Goal: Task Accomplishment & Management: Use online tool/utility

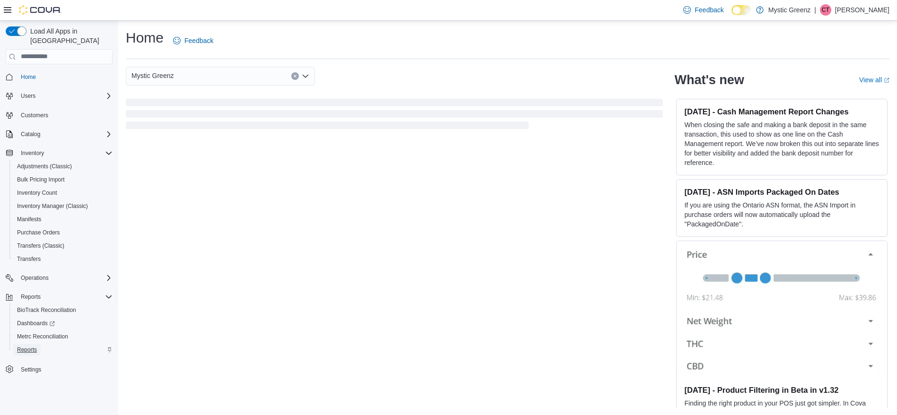
click at [20, 346] on span "Reports" at bounding box center [27, 350] width 20 height 8
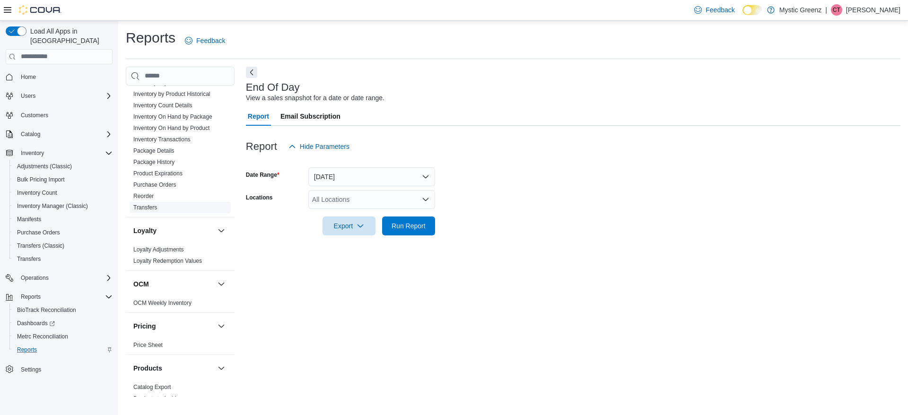
scroll to position [262, 0]
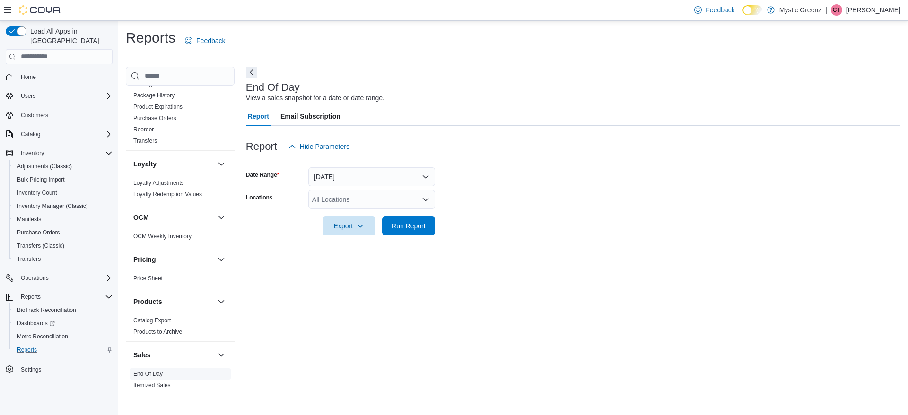
click at [149, 377] on link "End Of Day" at bounding box center [147, 374] width 29 height 7
click at [324, 178] on button "Today" at bounding box center [371, 176] width 127 height 19
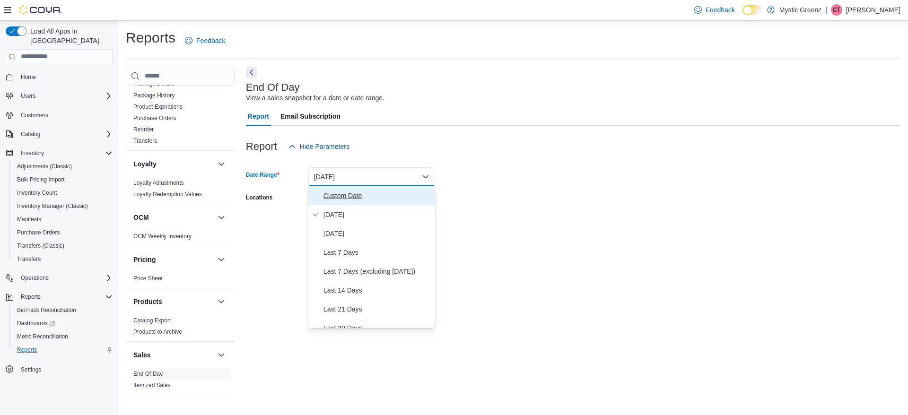
click at [335, 204] on button "Custom Date" at bounding box center [371, 195] width 127 height 19
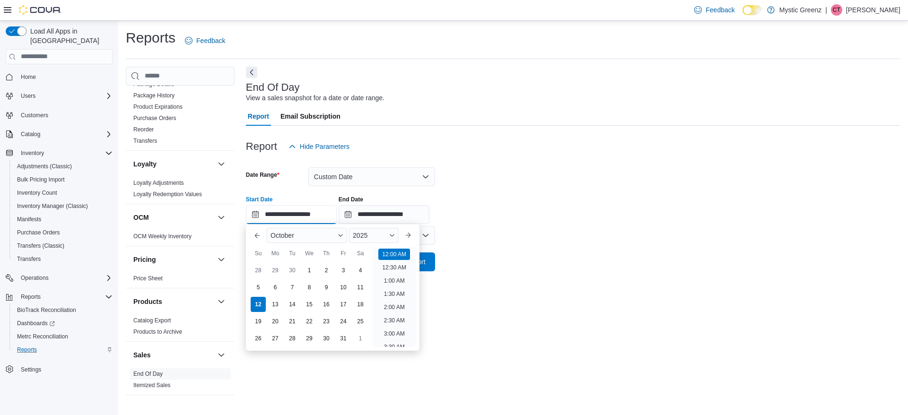
click at [321, 216] on input "**********" at bounding box center [291, 214] width 91 height 19
click at [309, 273] on div "1" at bounding box center [309, 270] width 17 height 17
type input "**********"
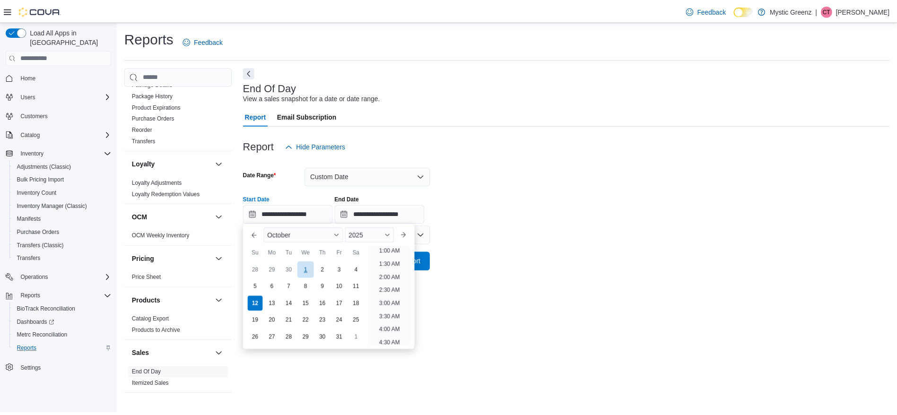
scroll to position [2, 0]
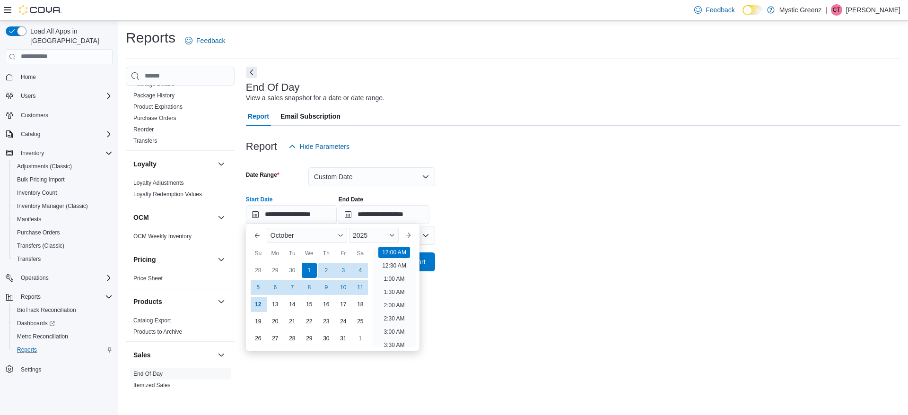
click at [570, 266] on form "**********" at bounding box center [573, 213] width 655 height 115
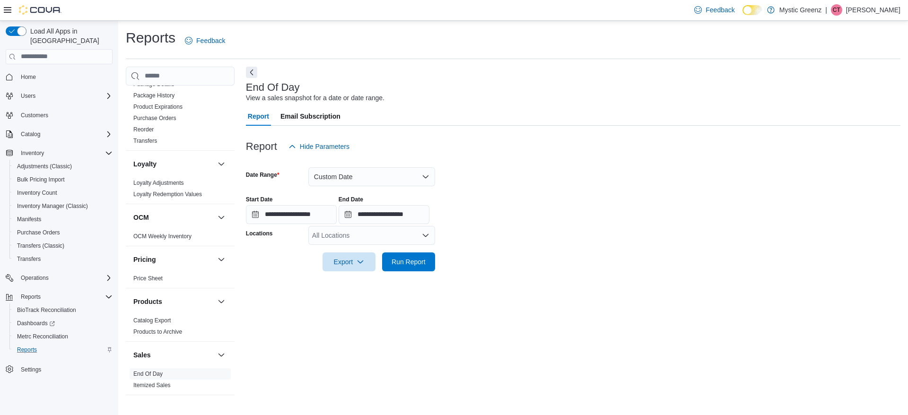
click at [362, 237] on div "All Locations" at bounding box center [371, 235] width 127 height 19
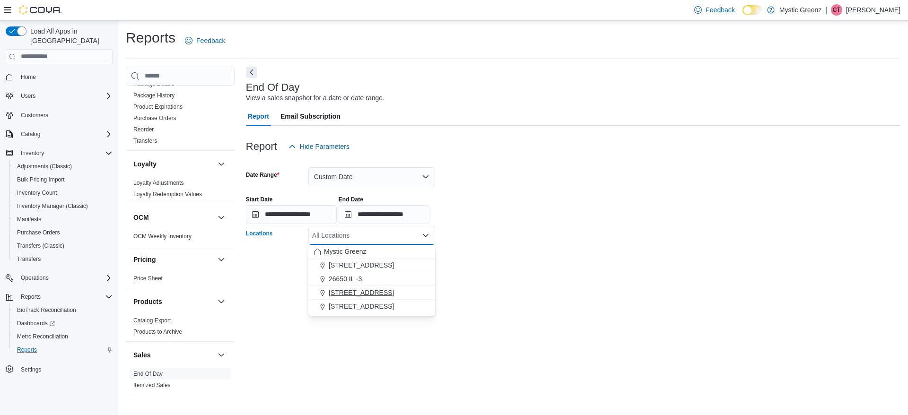
click at [372, 289] on span "360 S Green Mount Rd." at bounding box center [361, 292] width 65 height 9
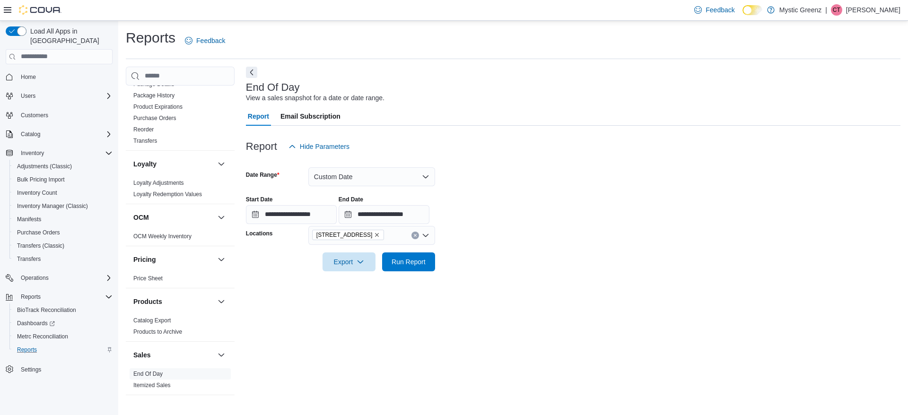
click at [533, 319] on div "**********" at bounding box center [573, 232] width 655 height 331
click at [412, 263] on span "Run Report" at bounding box center [409, 261] width 34 height 9
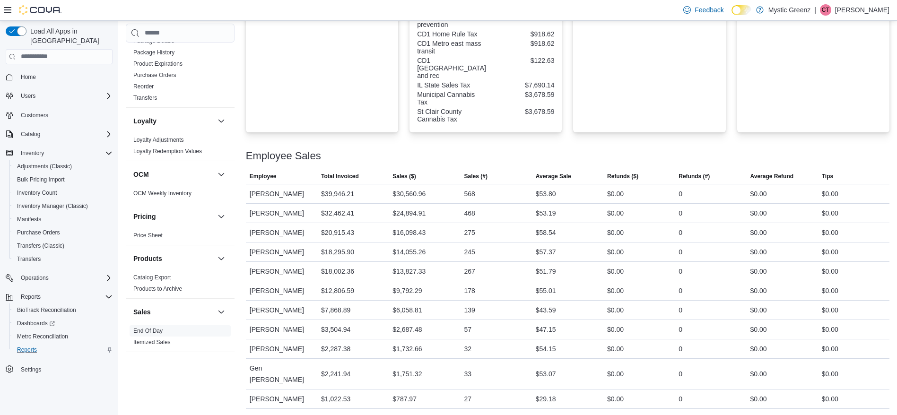
scroll to position [452, 0]
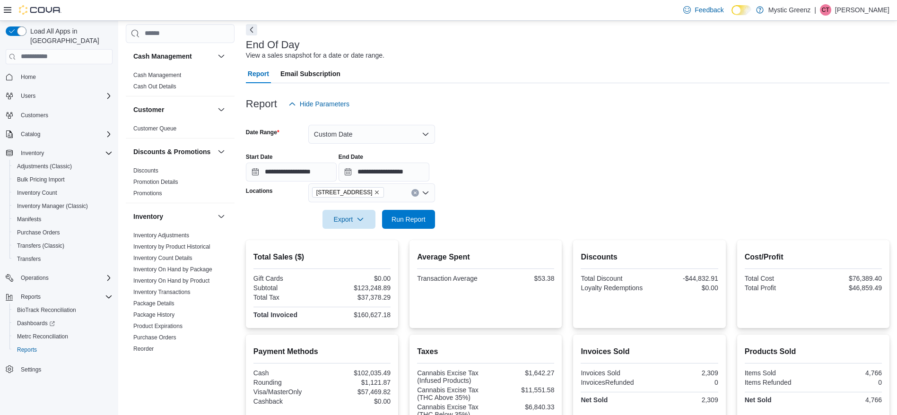
scroll to position [27, 0]
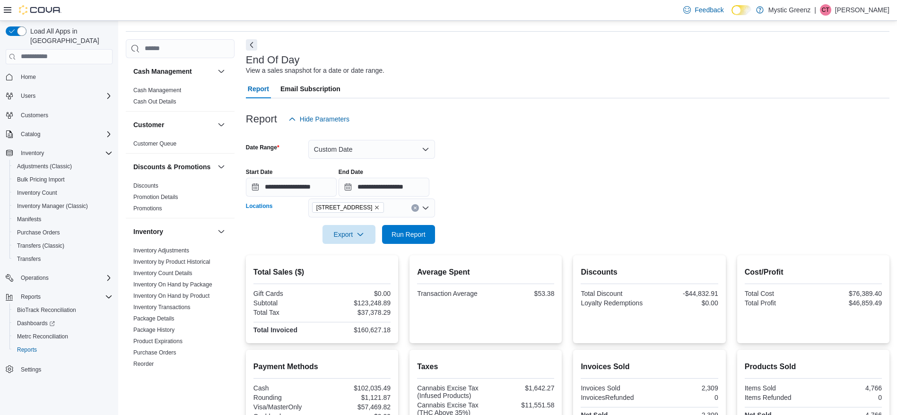
click at [386, 202] on div "360 S Green Mount Rd." at bounding box center [371, 208] width 127 height 19
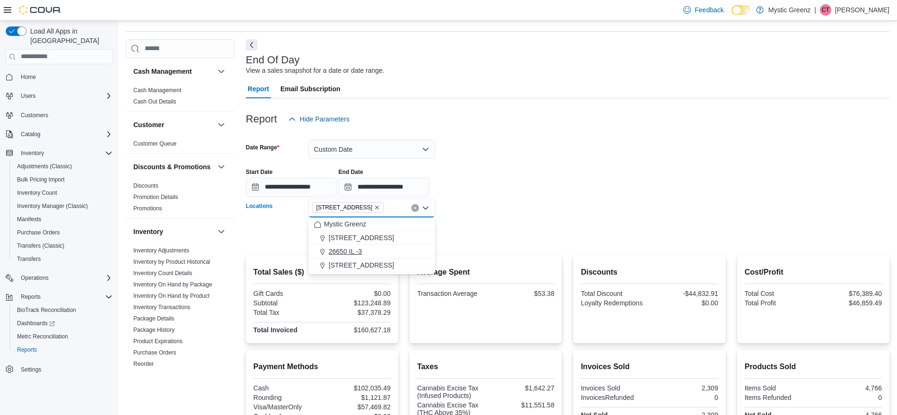
click at [351, 255] on span "26650 IL -3" at bounding box center [345, 251] width 33 height 9
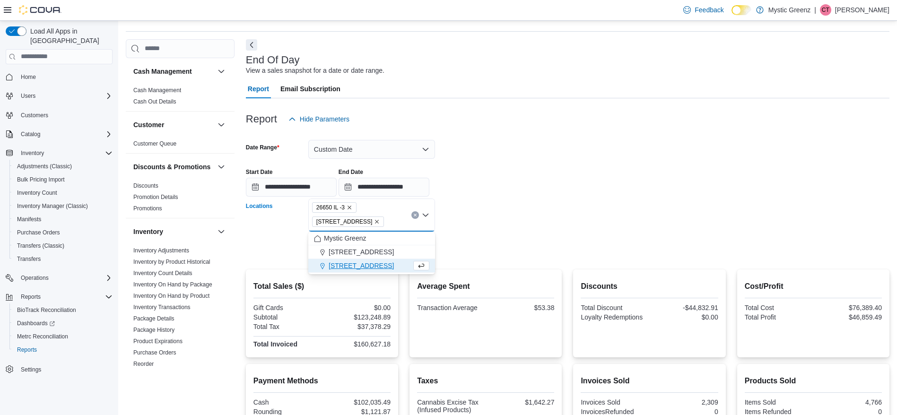
click at [412, 216] on button "Clear input" at bounding box center [416, 215] width 8 height 8
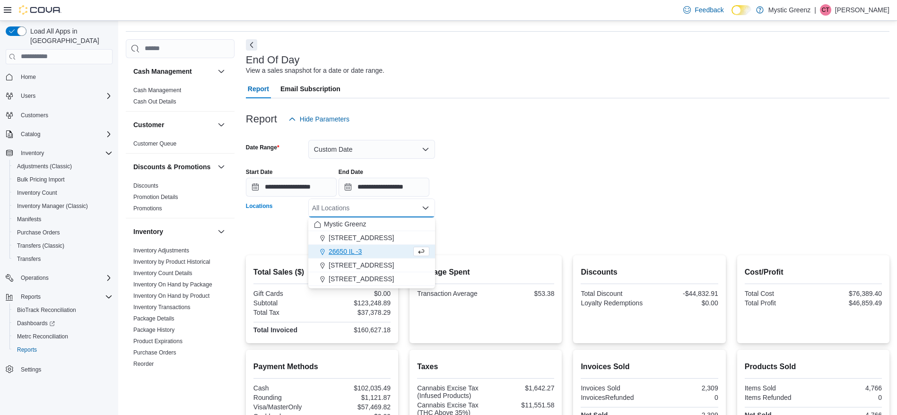
click at [348, 253] on span "26650 IL -3" at bounding box center [345, 251] width 33 height 9
click at [514, 191] on div "**********" at bounding box center [568, 179] width 644 height 36
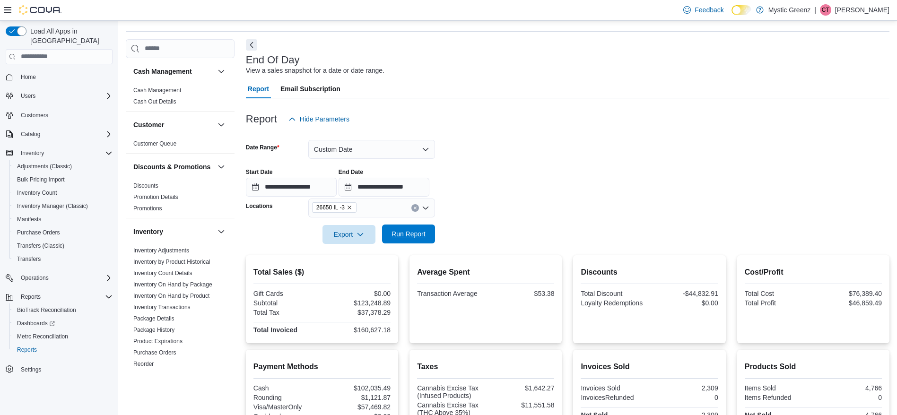
click at [407, 231] on span "Run Report" at bounding box center [409, 233] width 34 height 9
click at [413, 206] on icon "Clear input" at bounding box center [415, 208] width 4 height 4
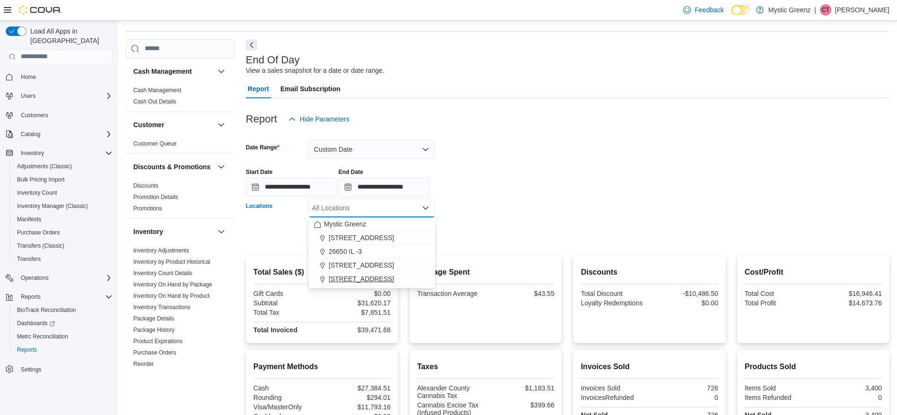
click at [359, 282] on span "5045 Indus Drive" at bounding box center [361, 278] width 65 height 9
click at [482, 209] on form "**********" at bounding box center [568, 186] width 644 height 115
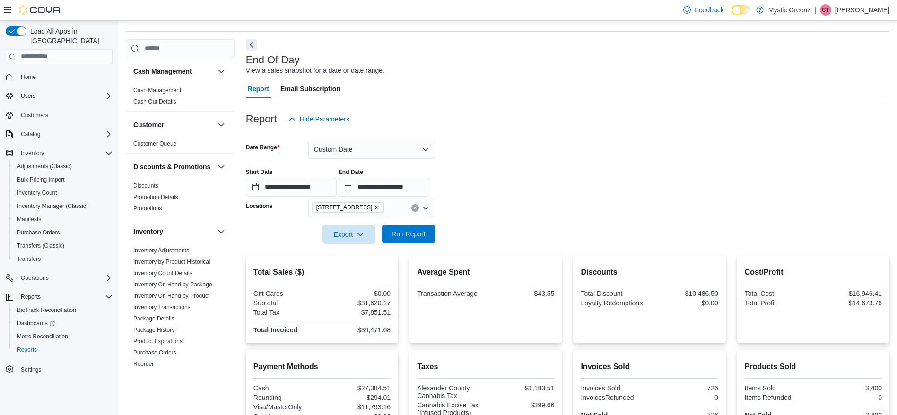
click at [397, 238] on span "Run Report" at bounding box center [409, 233] width 34 height 9
click at [383, 216] on div "5045 Indus Drive" at bounding box center [371, 208] width 127 height 19
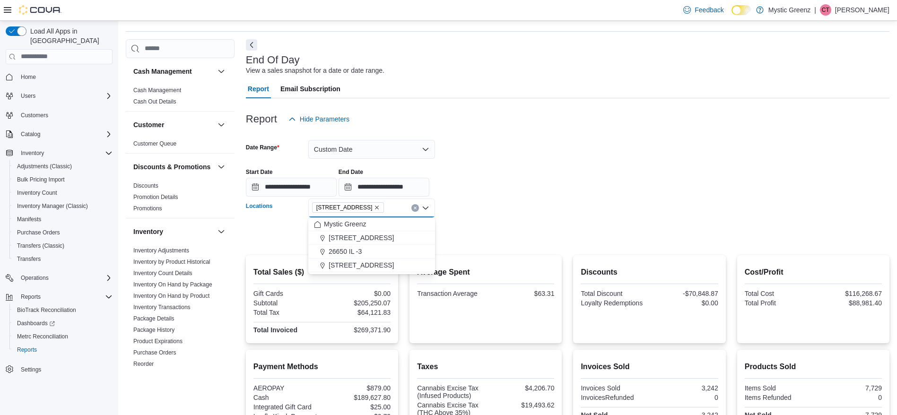
click at [414, 209] on icon "Clear input" at bounding box center [415, 208] width 2 height 2
click at [375, 241] on span "1120 Woodlawn Rd" at bounding box center [361, 237] width 65 height 9
click at [498, 211] on form "**********" at bounding box center [568, 186] width 644 height 115
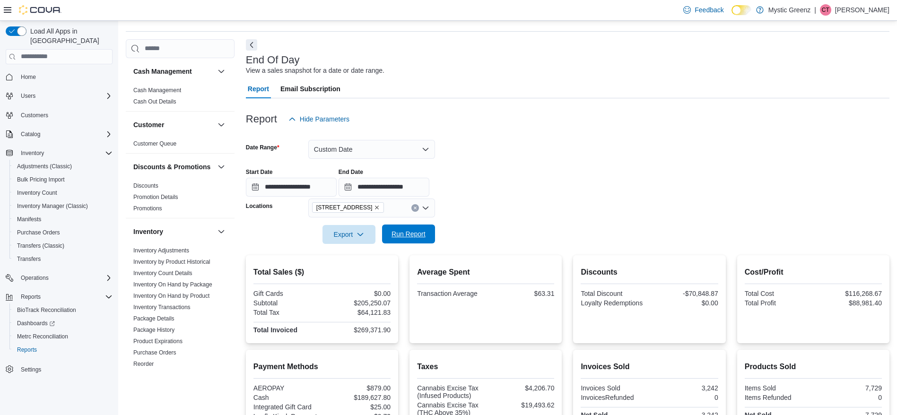
click at [413, 236] on span "Run Report" at bounding box center [409, 233] width 34 height 9
click at [416, 206] on icon "Clear input" at bounding box center [415, 208] width 4 height 4
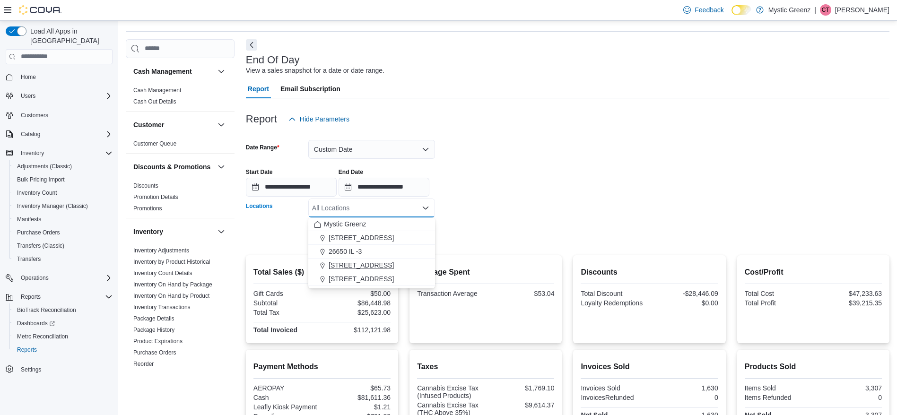
click at [369, 267] on span "360 S Green Mount Rd." at bounding box center [361, 265] width 65 height 9
click at [509, 250] on div at bounding box center [568, 249] width 644 height 11
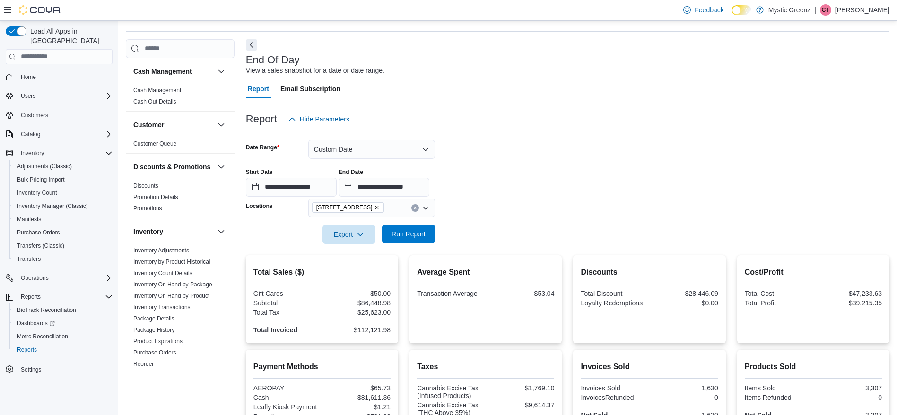
click at [395, 236] on span "Run Report" at bounding box center [409, 233] width 34 height 9
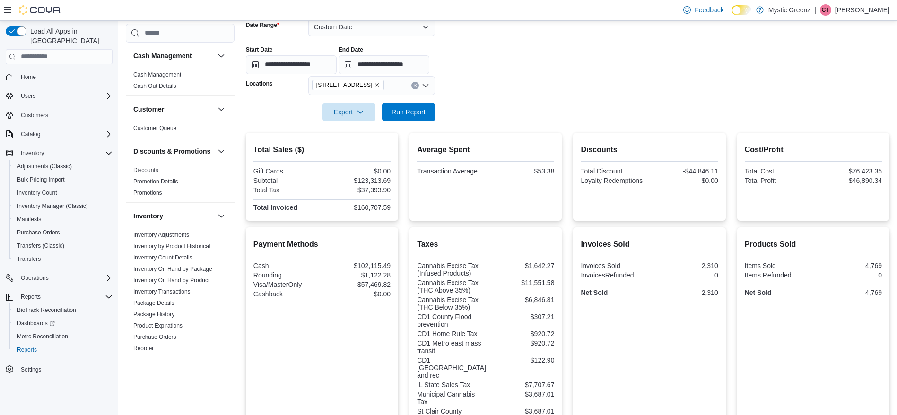
scroll to position [136, 0]
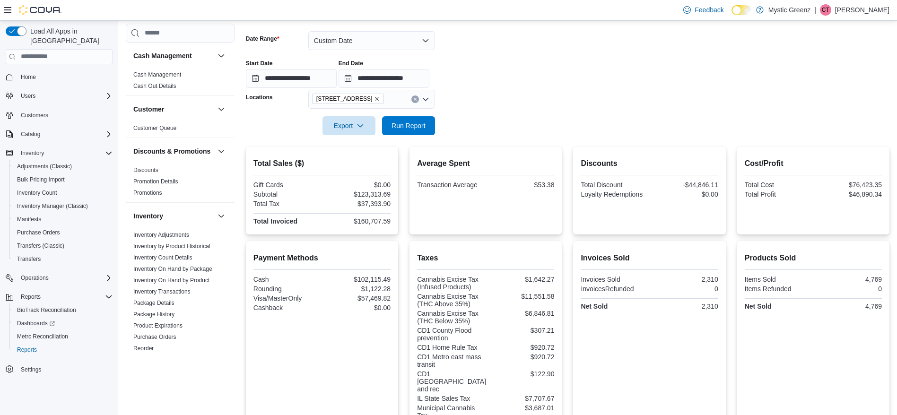
click at [418, 101] on button "Clear input" at bounding box center [416, 100] width 8 height 8
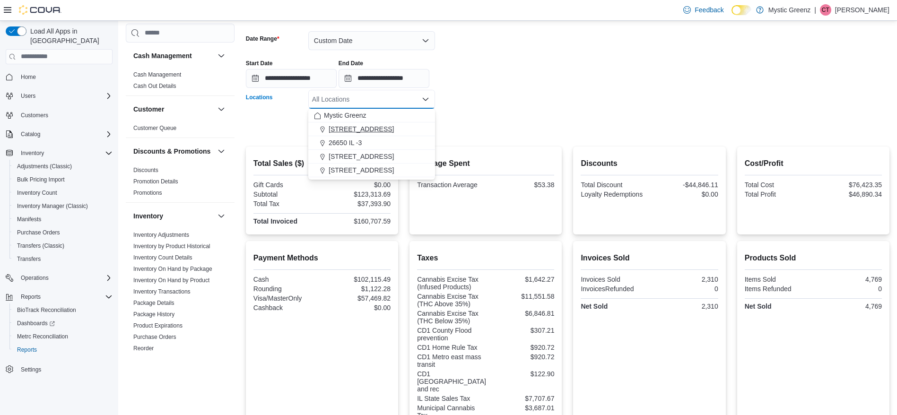
click at [390, 130] on div "1120 Woodlawn Rd" at bounding box center [371, 128] width 115 height 9
click at [478, 122] on form "**********" at bounding box center [568, 77] width 644 height 115
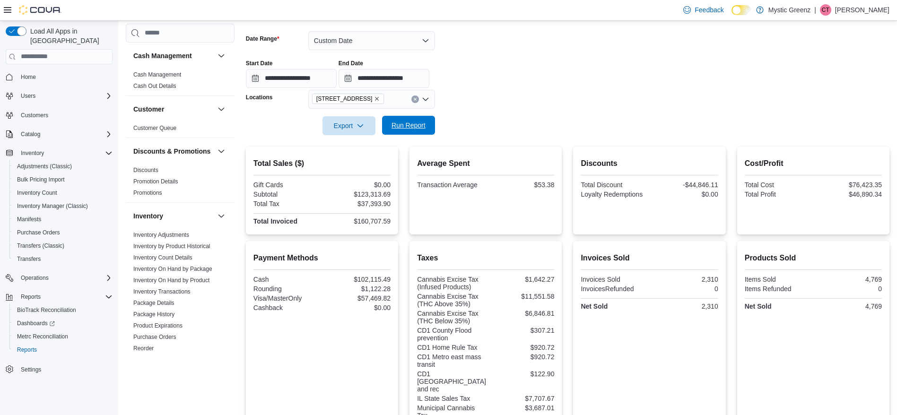
click at [412, 123] on span "Run Report" at bounding box center [409, 125] width 34 height 9
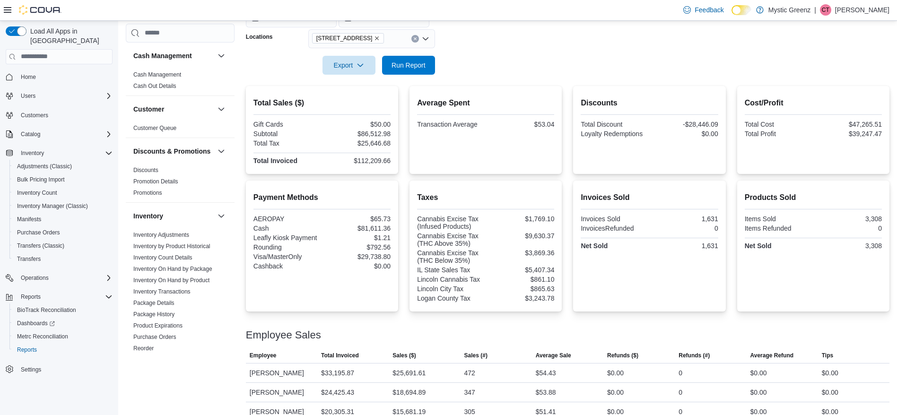
scroll to position [194, 0]
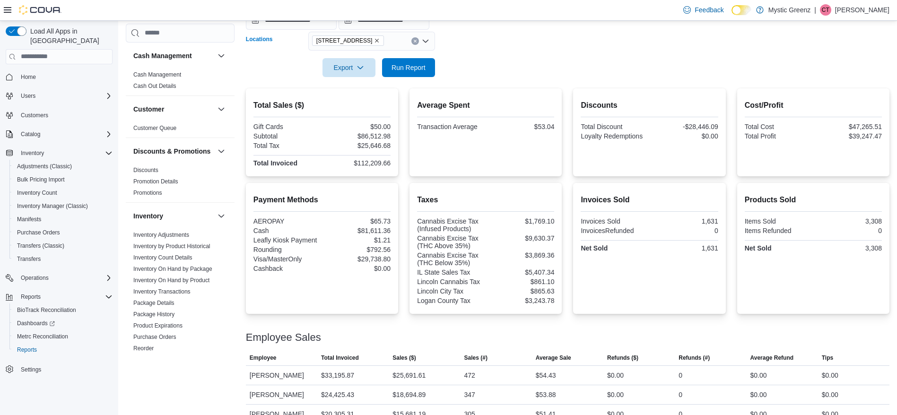
click at [392, 40] on div "1120 Woodlawn Rd" at bounding box center [371, 41] width 127 height 19
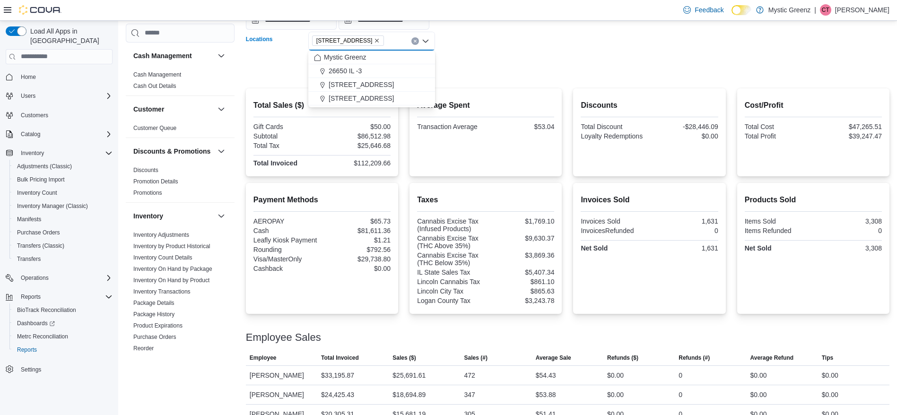
click at [374, 41] on icon "Remove 1120 Woodlawn Rd from selection in this group" at bounding box center [377, 41] width 6 height 6
click at [380, 87] on div "26650 IL -3" at bounding box center [371, 84] width 115 height 9
click at [502, 68] on form "**********" at bounding box center [568, 19] width 644 height 115
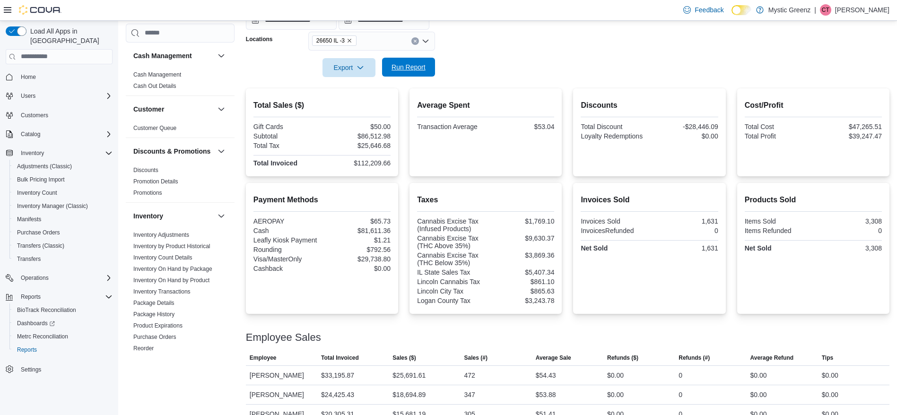
click at [399, 70] on span "Run Report" at bounding box center [409, 66] width 34 height 9
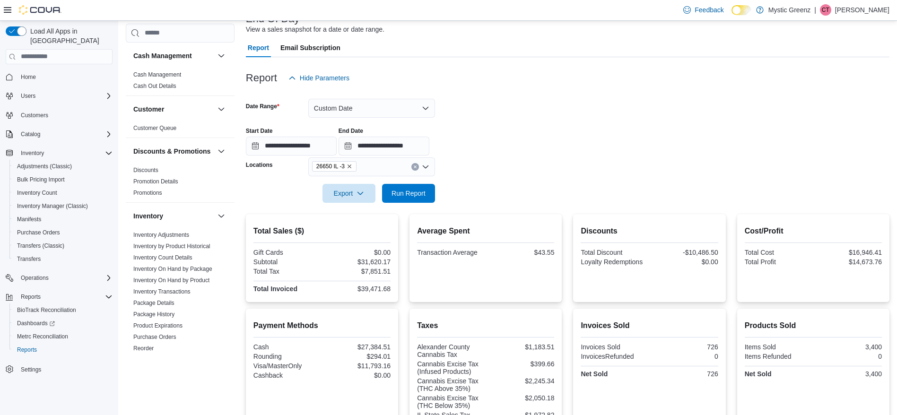
scroll to position [58, 0]
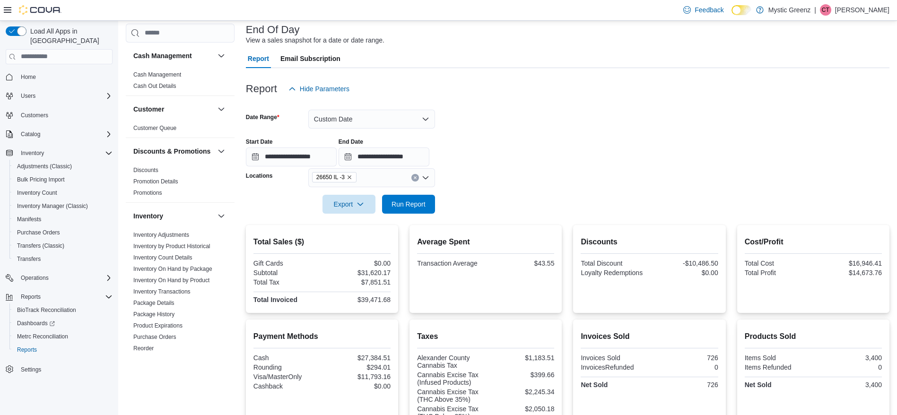
click at [407, 181] on div "26650 IL -3" at bounding box center [371, 177] width 127 height 19
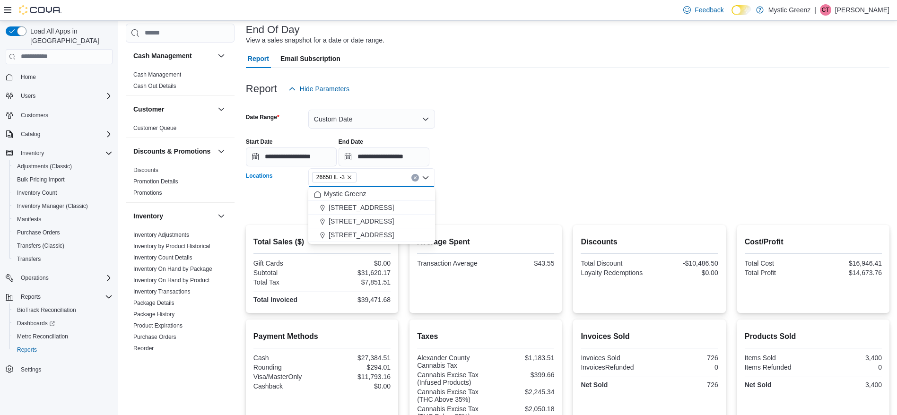
click at [415, 179] on icon "Clear input" at bounding box center [415, 178] width 4 height 4
click at [367, 244] on span "5045 Indus Drive" at bounding box center [361, 248] width 65 height 9
click at [521, 171] on form "**********" at bounding box center [568, 155] width 644 height 115
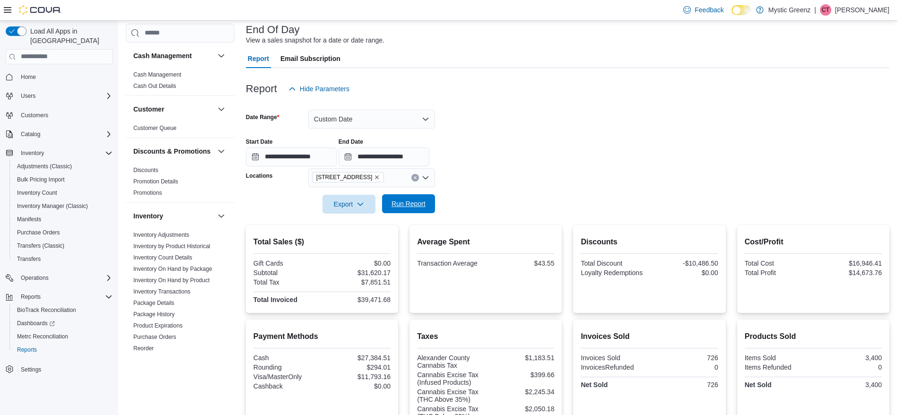
click at [394, 205] on span "Run Report" at bounding box center [409, 203] width 34 height 9
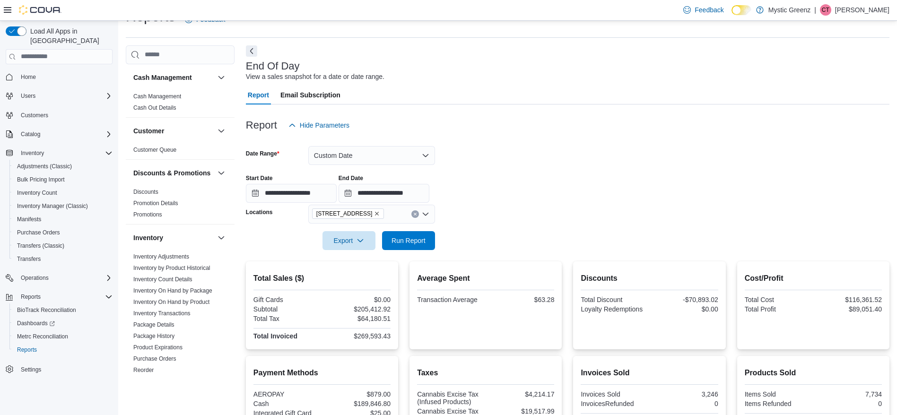
scroll to position [7, 0]
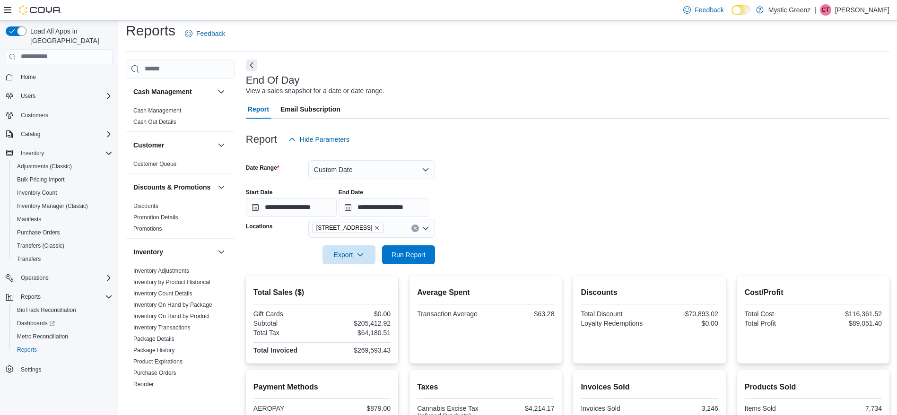
click at [412, 229] on button "Clear input" at bounding box center [416, 229] width 8 height 8
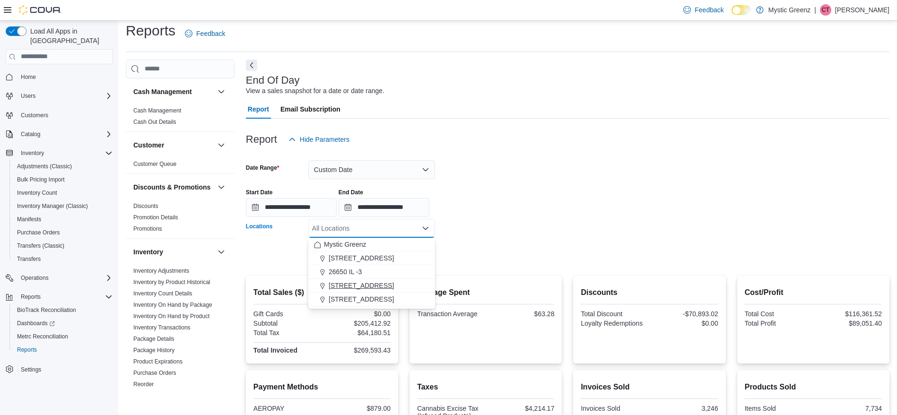
click at [375, 287] on span "360 S Green Mount Rd." at bounding box center [361, 285] width 65 height 9
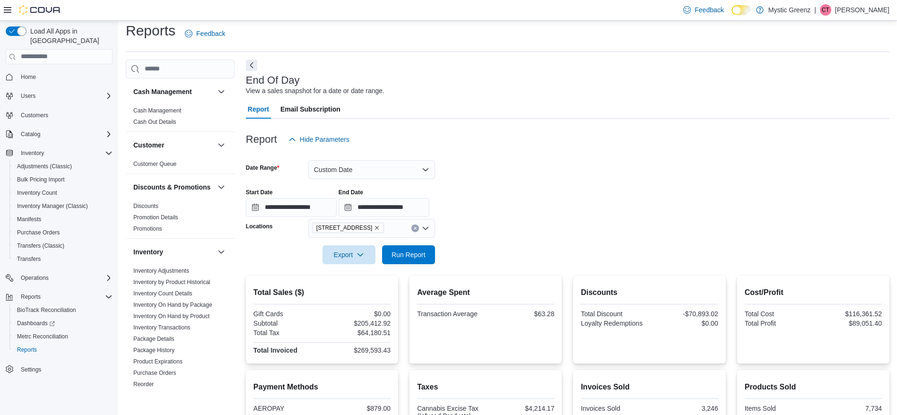
click at [525, 226] on form "**********" at bounding box center [568, 206] width 644 height 115
click at [421, 254] on span "Run Report" at bounding box center [409, 254] width 34 height 9
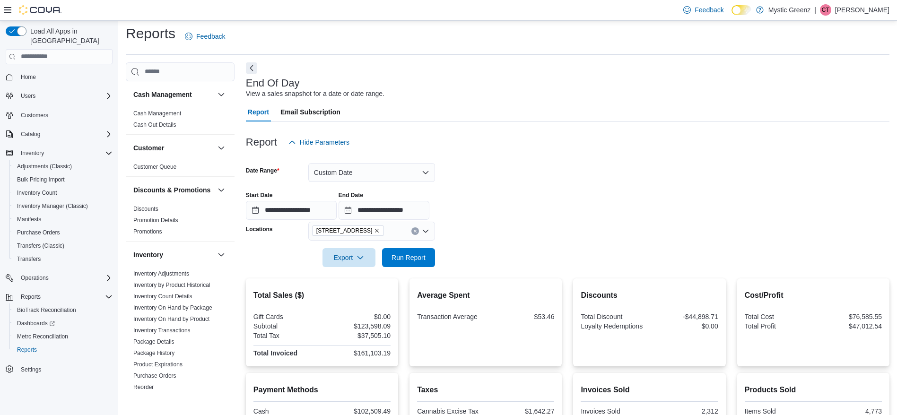
scroll to position [3, 0]
click at [418, 231] on button "Clear input" at bounding box center [416, 232] width 8 height 8
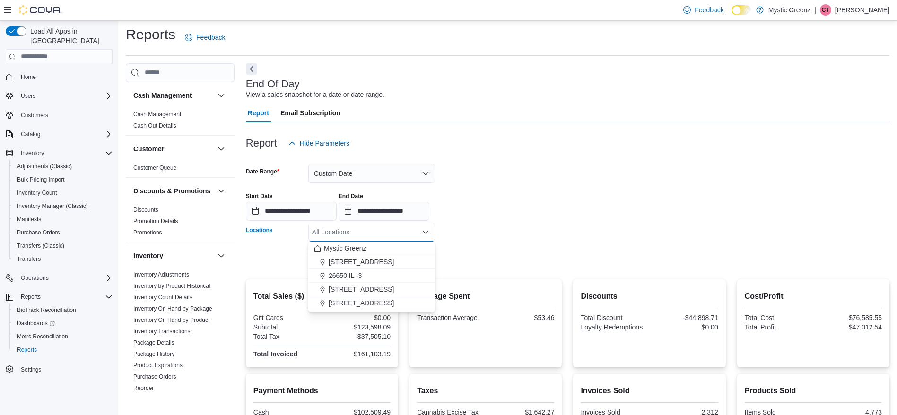
click at [363, 302] on span "5045 Indus Drive" at bounding box center [361, 302] width 65 height 9
click at [474, 227] on form "**********" at bounding box center [568, 210] width 644 height 115
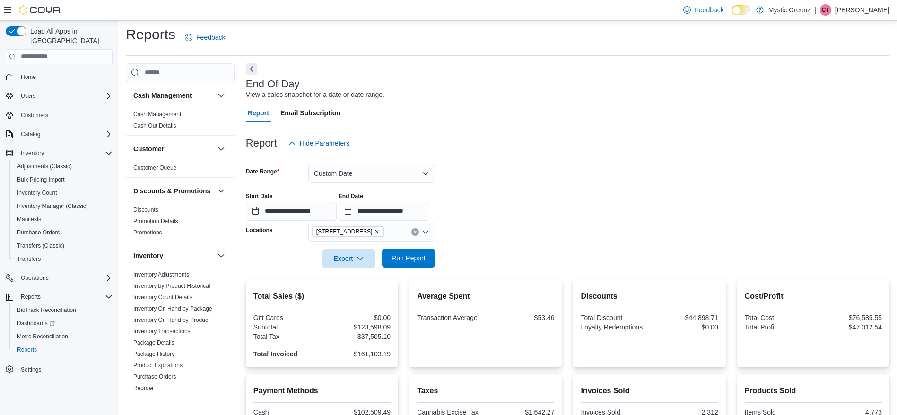
click at [389, 263] on span "Run Report" at bounding box center [409, 258] width 42 height 19
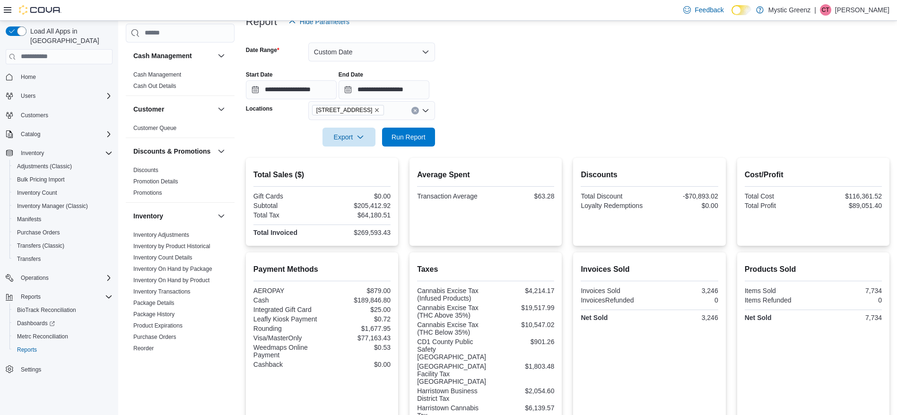
scroll to position [123, 0]
click at [416, 110] on icon "Clear input" at bounding box center [415, 112] width 4 height 4
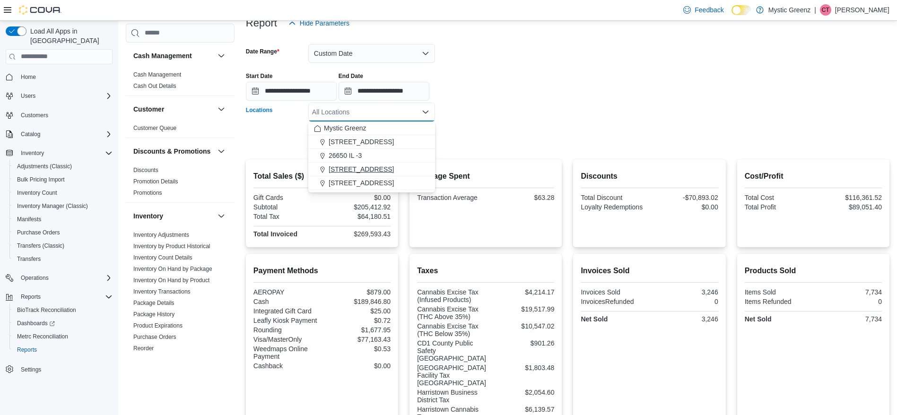
click at [379, 167] on span "360 S Green Mount Rd." at bounding box center [361, 169] width 65 height 9
click at [469, 138] on form "**********" at bounding box center [568, 90] width 644 height 115
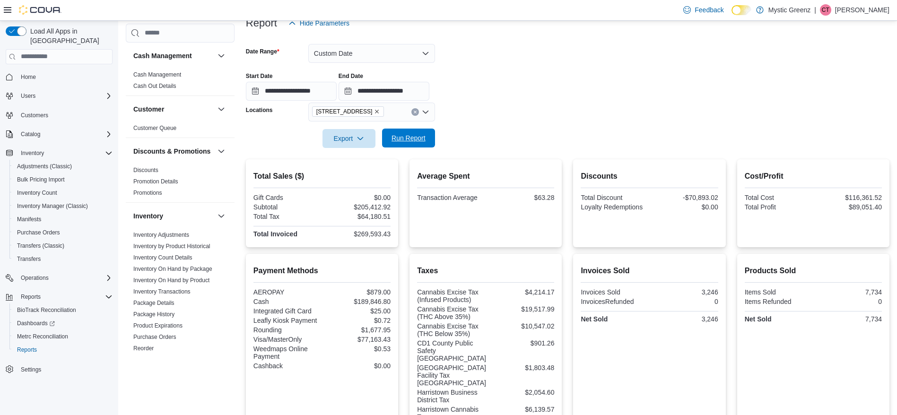
click at [421, 139] on span "Run Report" at bounding box center [409, 137] width 34 height 9
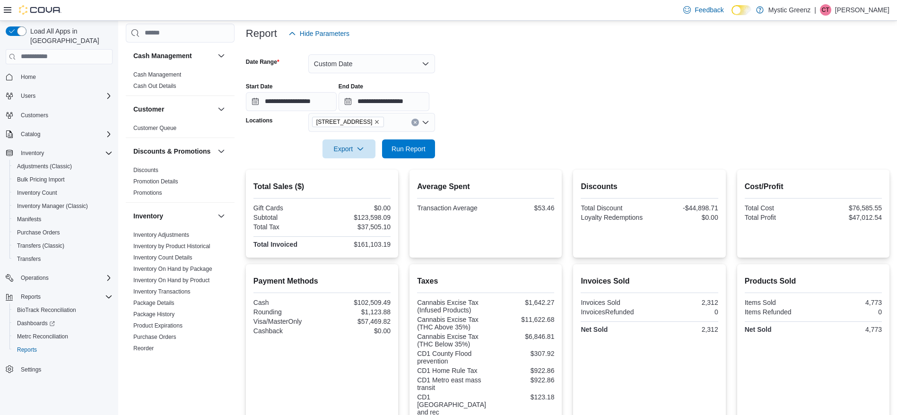
scroll to position [112, 0]
click at [562, 265] on div "Taxes Cannabis Excise Tax (Infused Products) $1,642.27 Cannabis Excise Tax (THC…" at bounding box center [486, 367] width 152 height 205
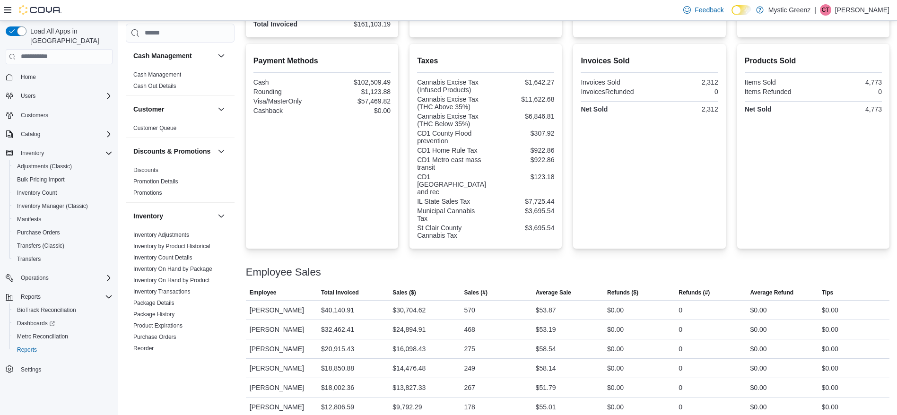
scroll to position [342, 0]
